Goal: Information Seeking & Learning: Learn about a topic

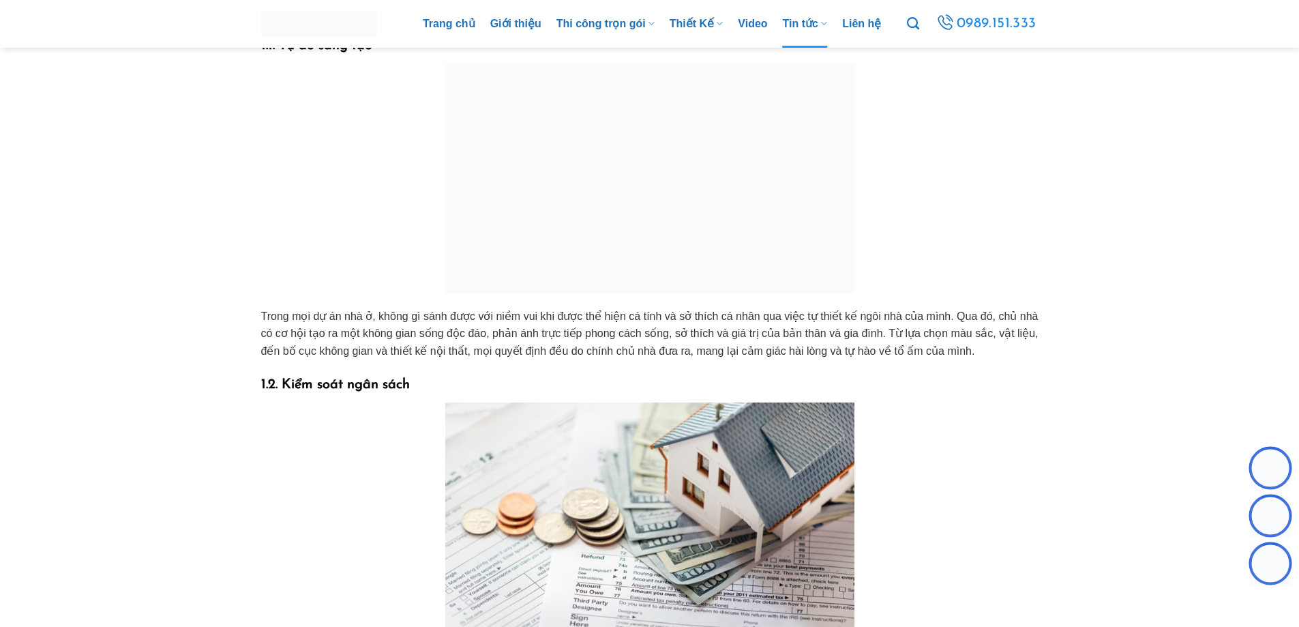
scroll to position [750, 0]
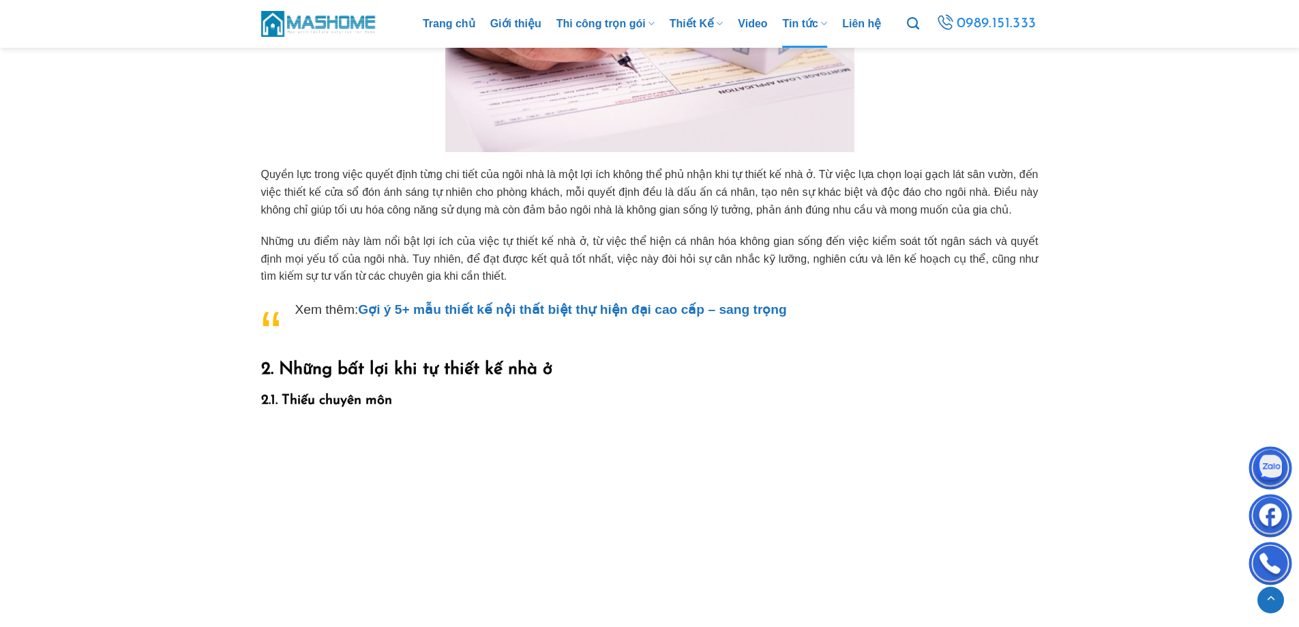
scroll to position [1637, 0]
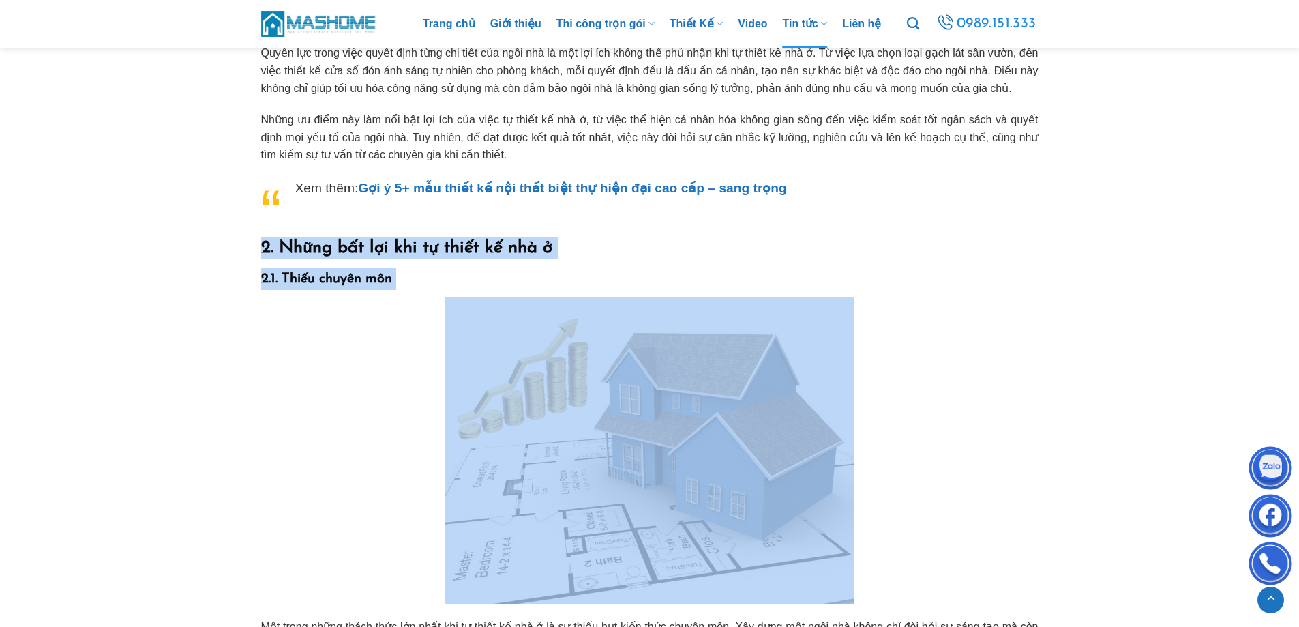
drag, startPoint x: 259, startPoint y: 243, endPoint x: 483, endPoint y: 334, distance: 241.1
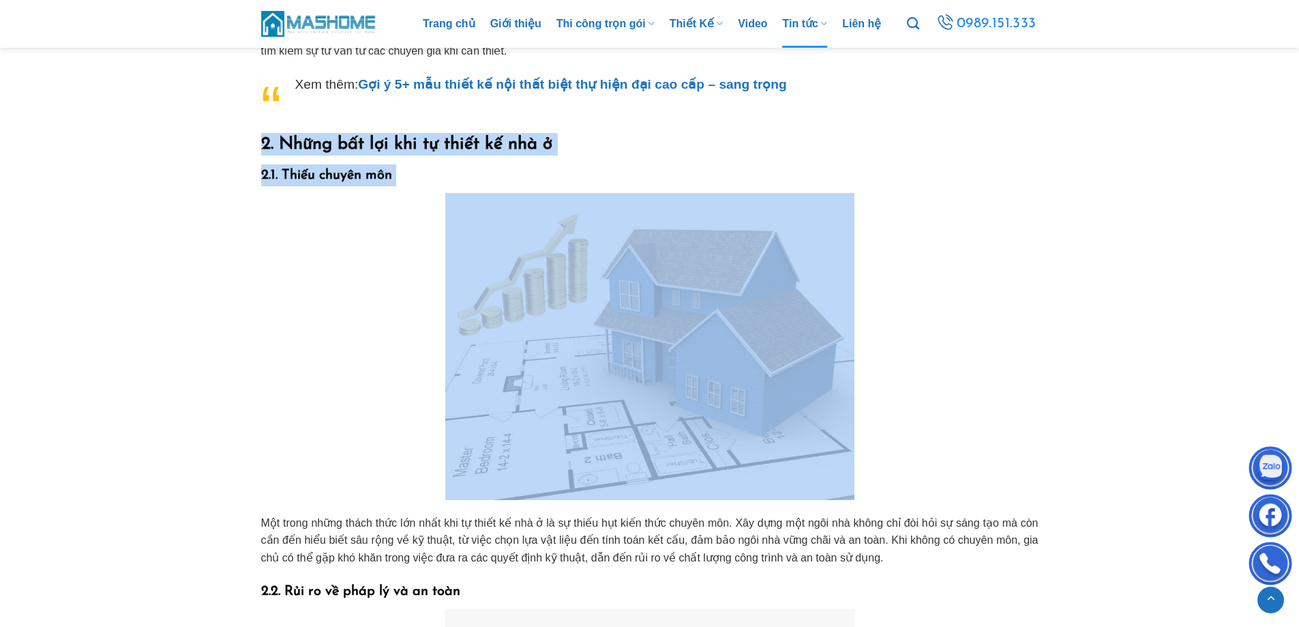
scroll to position [1841, 0]
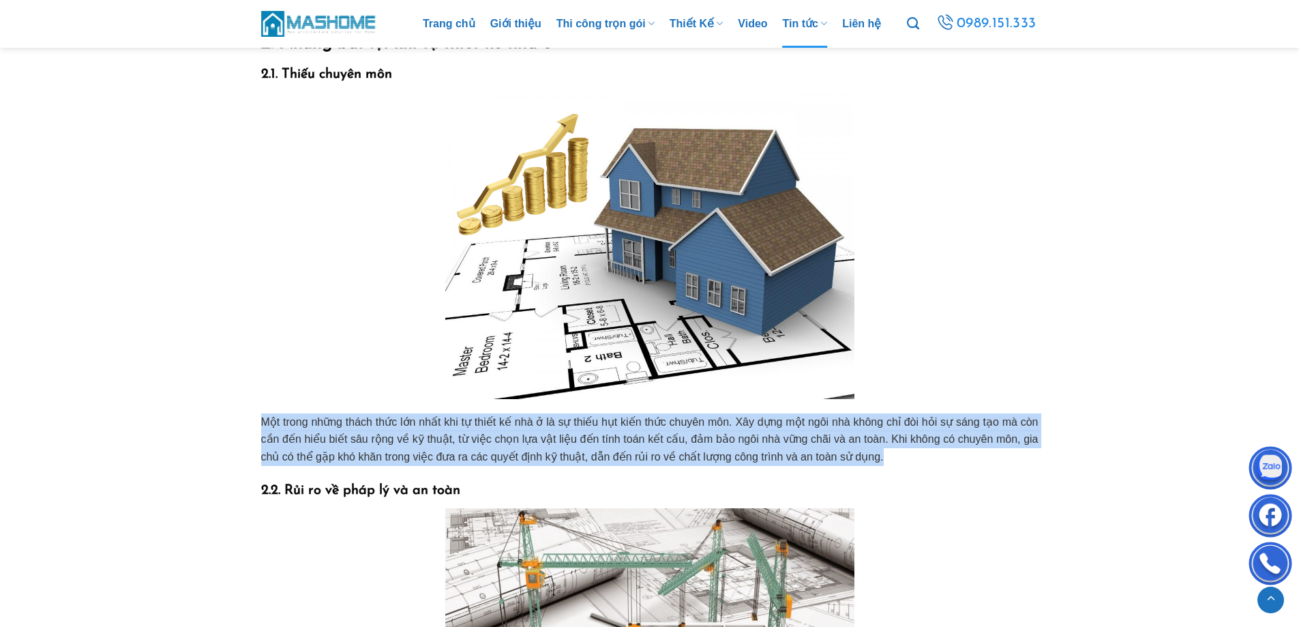
drag, startPoint x: 261, startPoint y: 418, endPoint x: 880, endPoint y: 460, distance: 620.0
click at [880, 460] on p "Một trong những thách thức lớn nhất khi tự thiết kế nhà ở là sự thiếu hụt kiến …" at bounding box center [650, 439] width 778 height 53
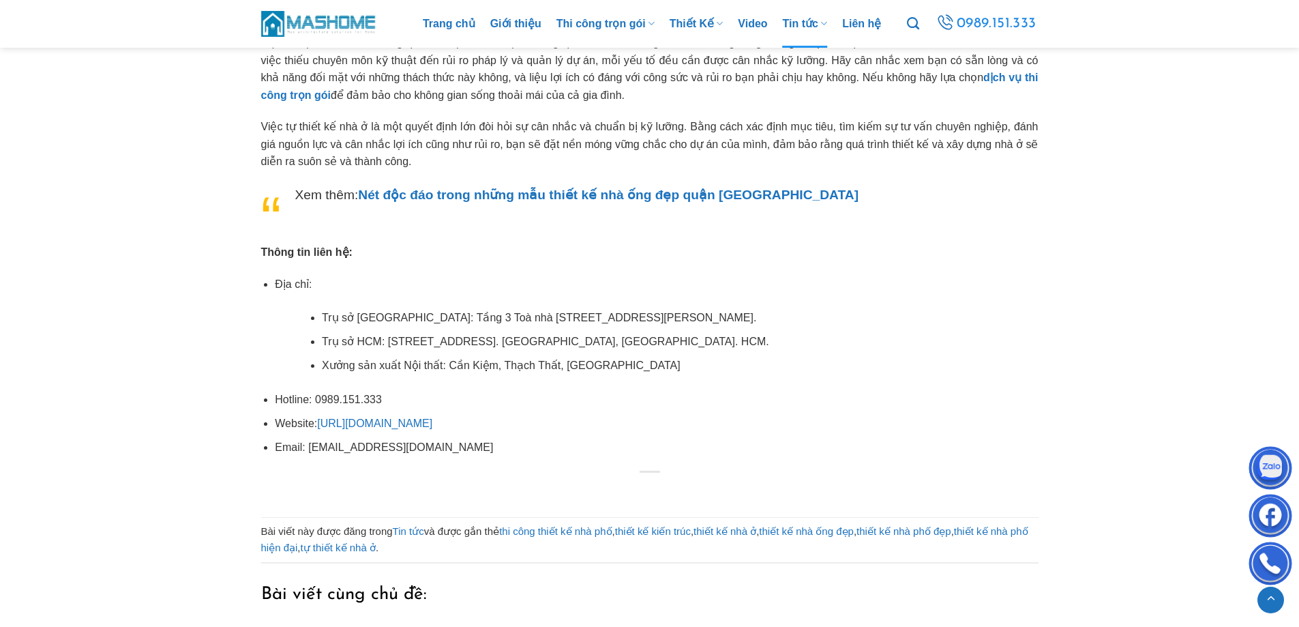
scroll to position [4570, 0]
